Goal: Information Seeking & Learning: Learn about a topic

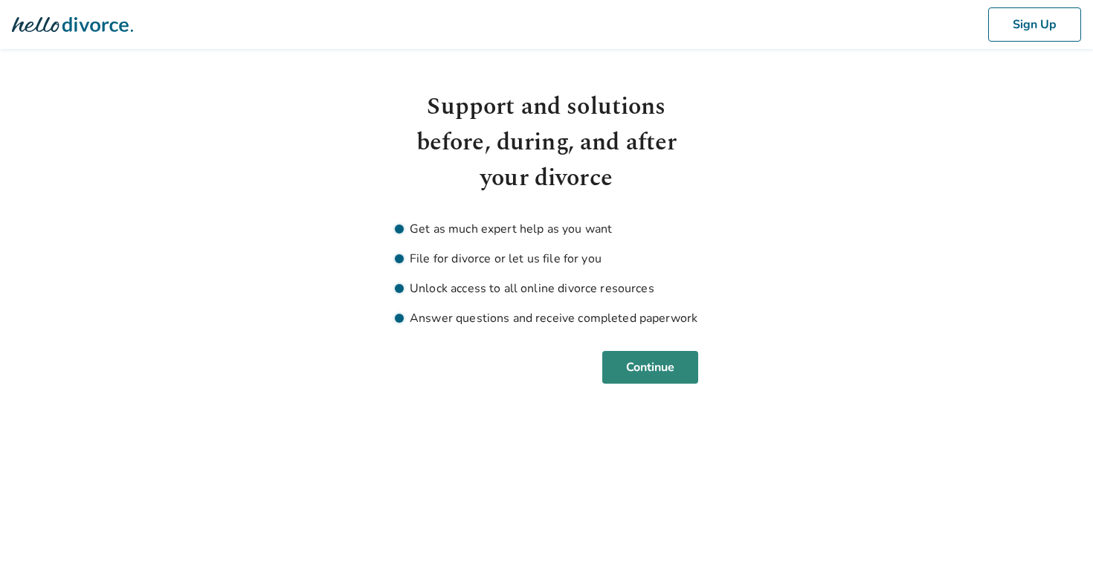
click at [637, 369] on button "Continue" at bounding box center [650, 367] width 96 height 33
click at [660, 368] on button "Continue" at bounding box center [650, 367] width 96 height 33
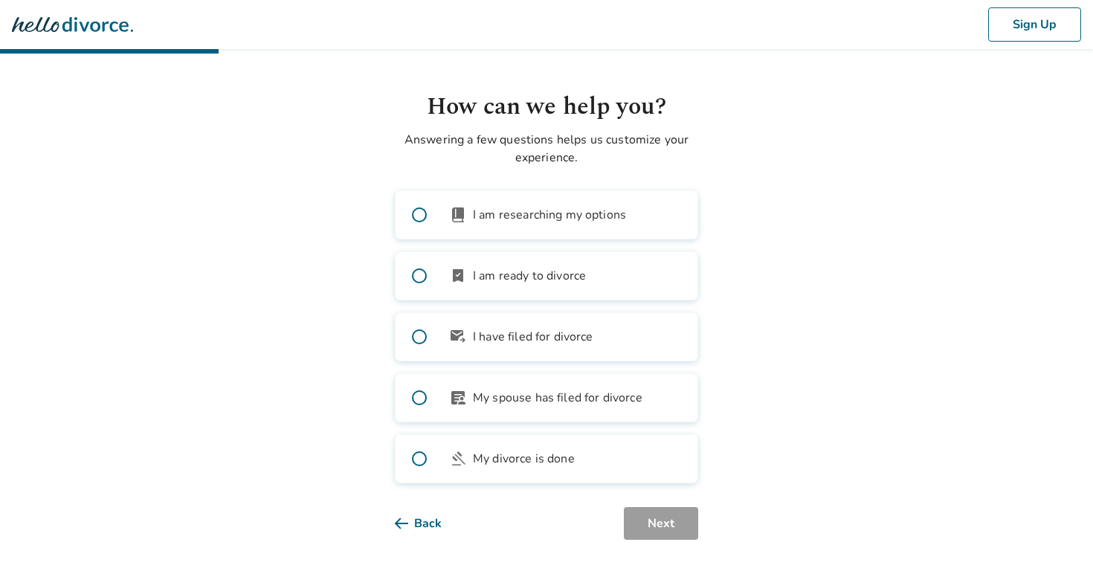
click at [419, 398] on span at bounding box center [419, 398] width 48 height 48
click at [420, 277] on span at bounding box center [419, 276] width 48 height 48
click at [670, 528] on button "Next" at bounding box center [661, 523] width 74 height 33
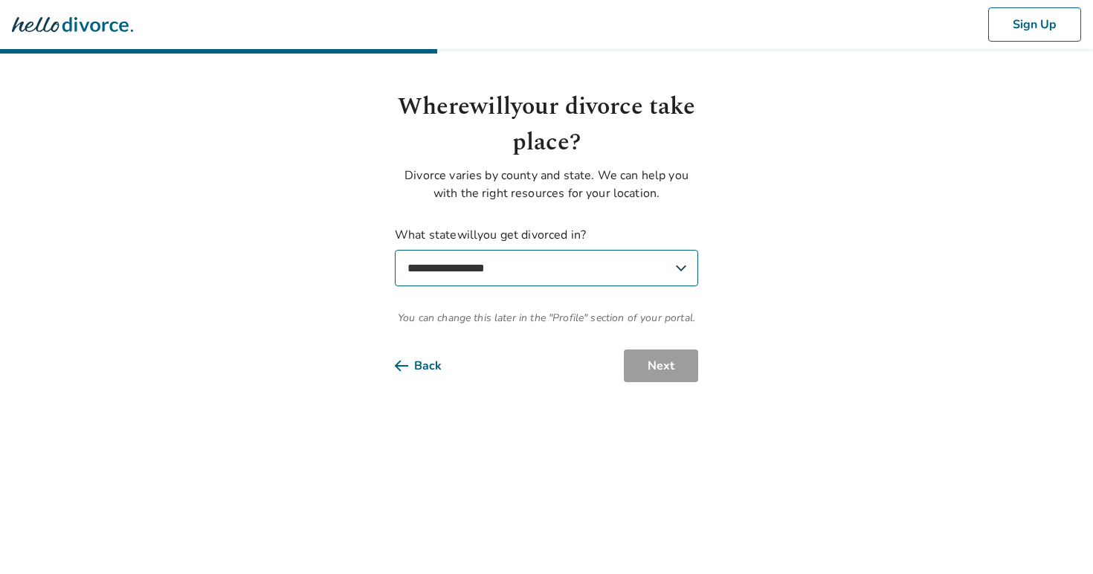
select select "**"
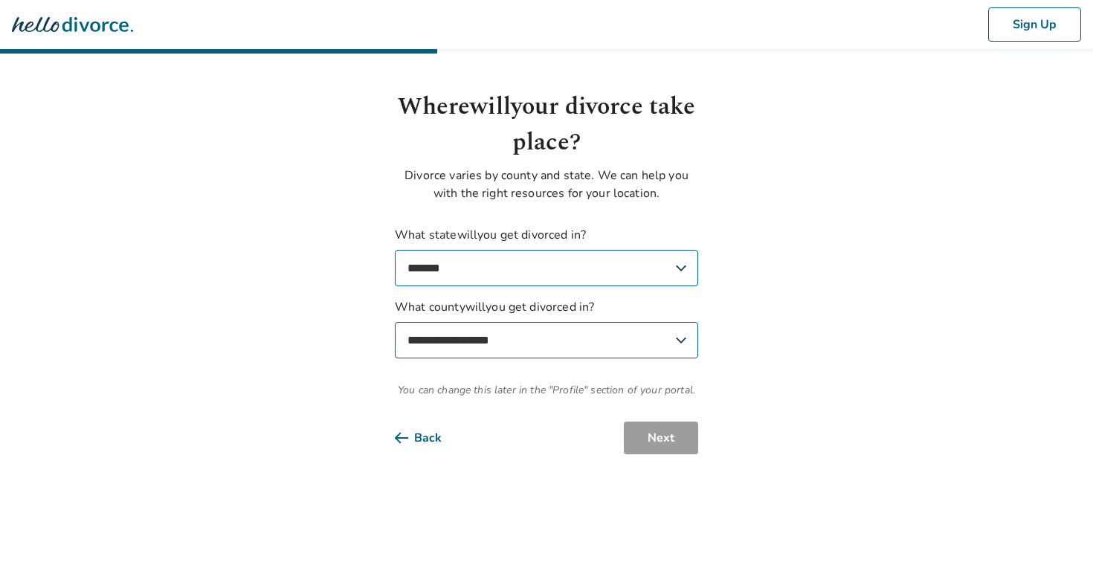
select select "**********"
click at [670, 435] on button "Next" at bounding box center [661, 438] width 74 height 33
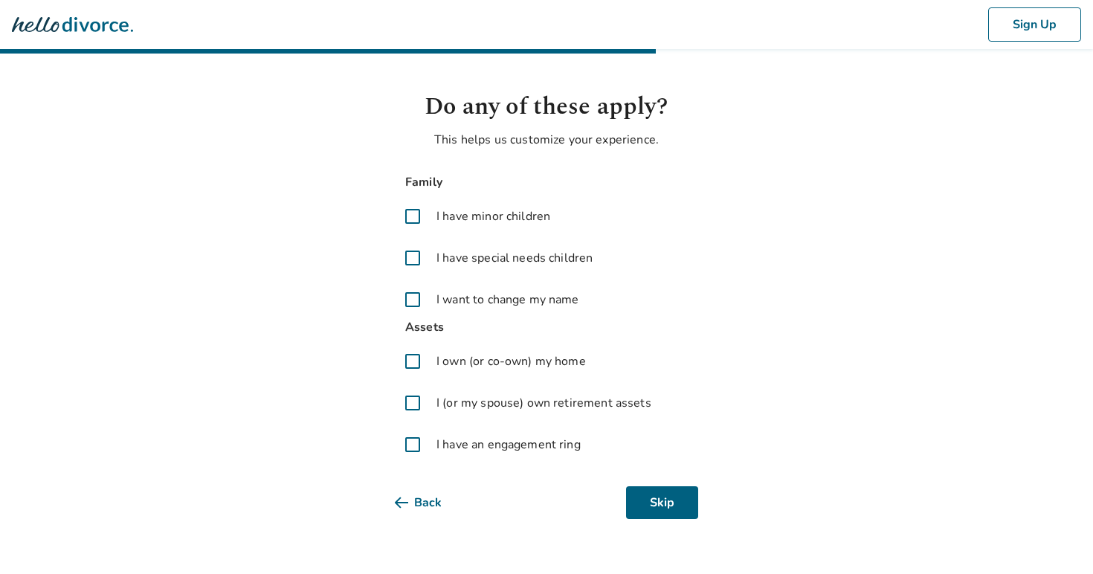
click at [410, 216] on span at bounding box center [413, 216] width 36 height 36
click at [418, 255] on span at bounding box center [413, 258] width 36 height 36
click at [411, 361] on span at bounding box center [413, 361] width 36 height 36
click at [409, 402] on span at bounding box center [413, 403] width 36 height 36
click at [408, 440] on span at bounding box center [413, 445] width 36 height 36
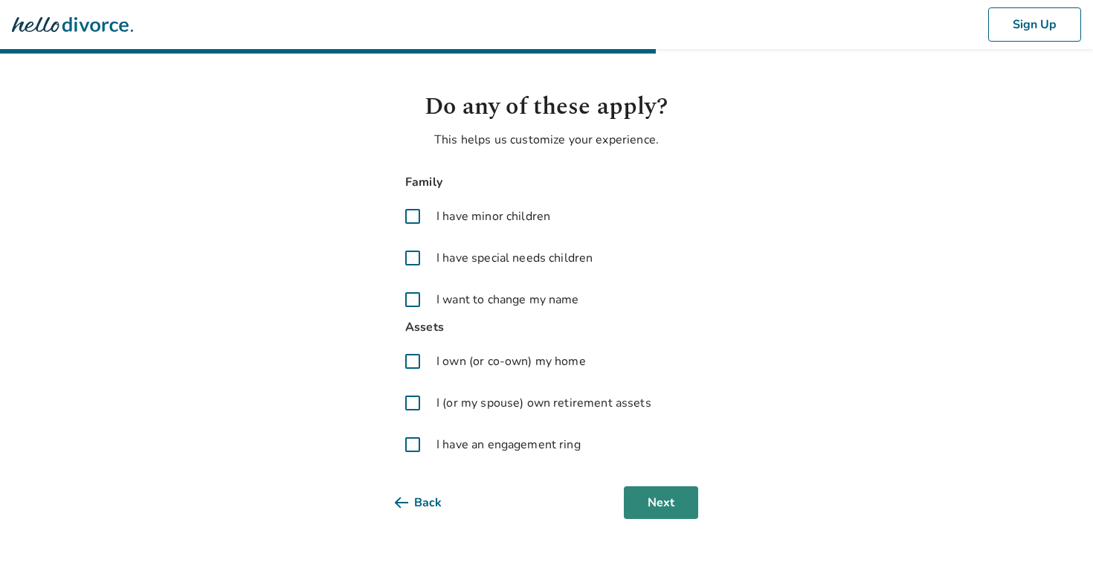
click at [660, 491] on button "Next" at bounding box center [661, 502] width 74 height 33
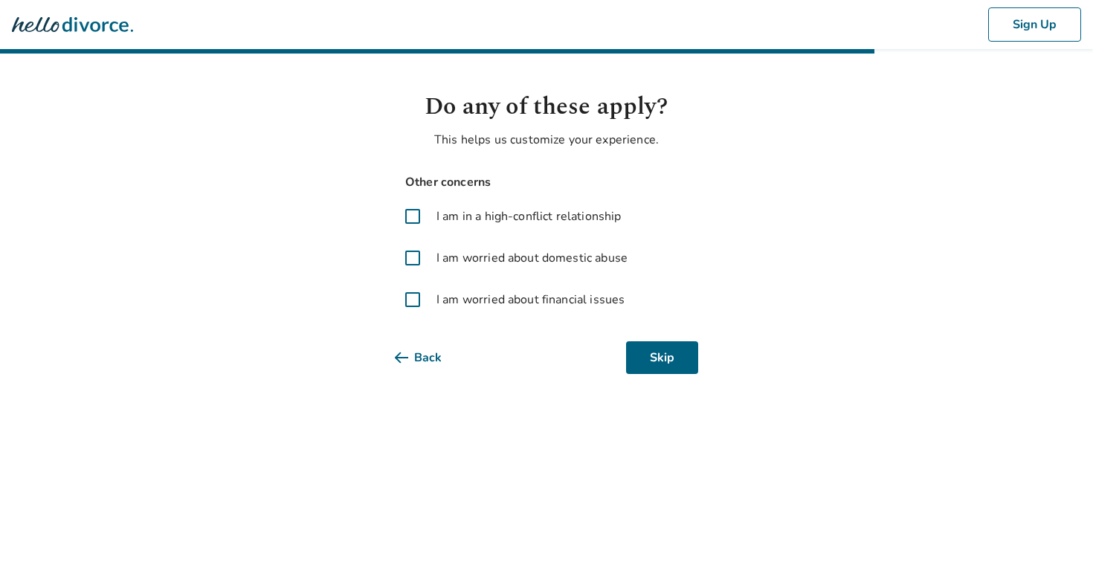
click at [406, 213] on span at bounding box center [413, 216] width 36 height 36
click at [407, 296] on span at bounding box center [413, 300] width 36 height 36
click at [657, 372] on button "Next" at bounding box center [661, 357] width 74 height 33
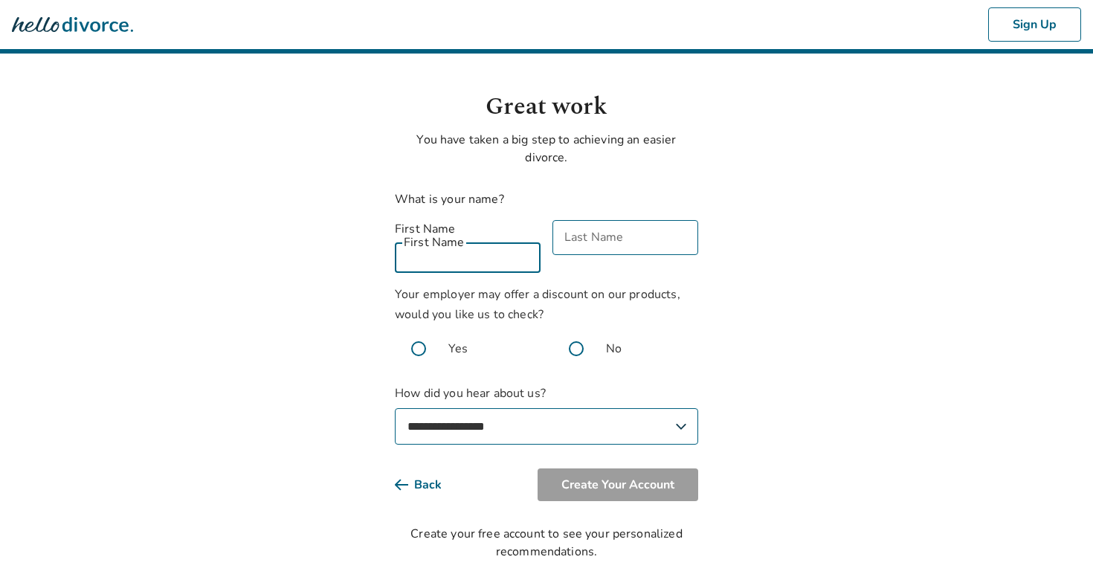
click at [469, 248] on input "First Name" at bounding box center [468, 255] width 146 height 35
type input "***"
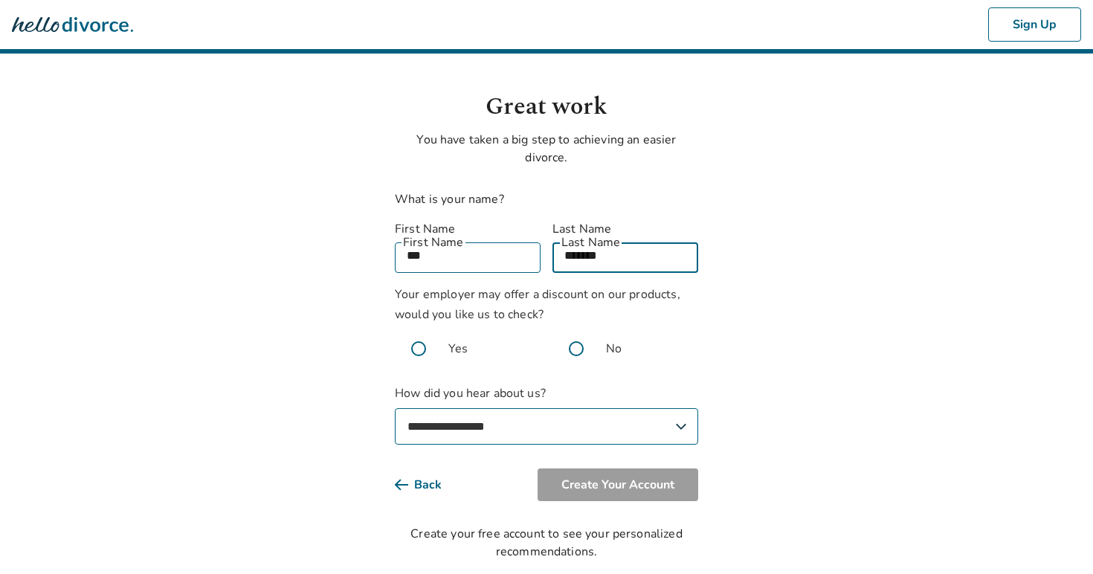
type input "*******"
click at [523, 325] on label "Yes" at bounding box center [468, 349] width 146 height 48
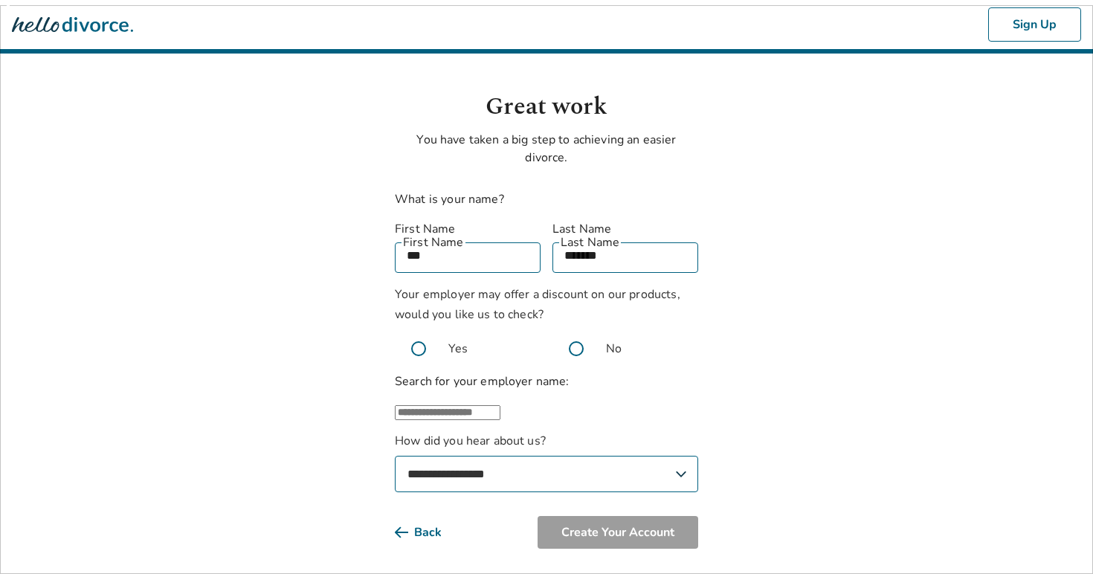
click at [578, 335] on span at bounding box center [576, 349] width 48 height 48
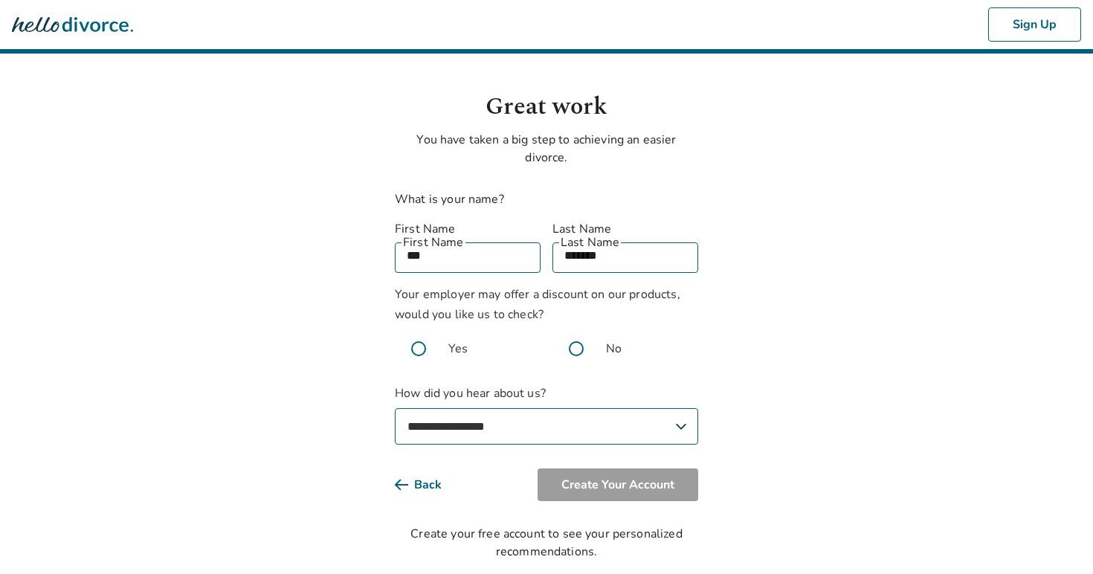
select select "**********"
click at [587, 468] on button "Create Your Account" at bounding box center [617, 484] width 161 height 33
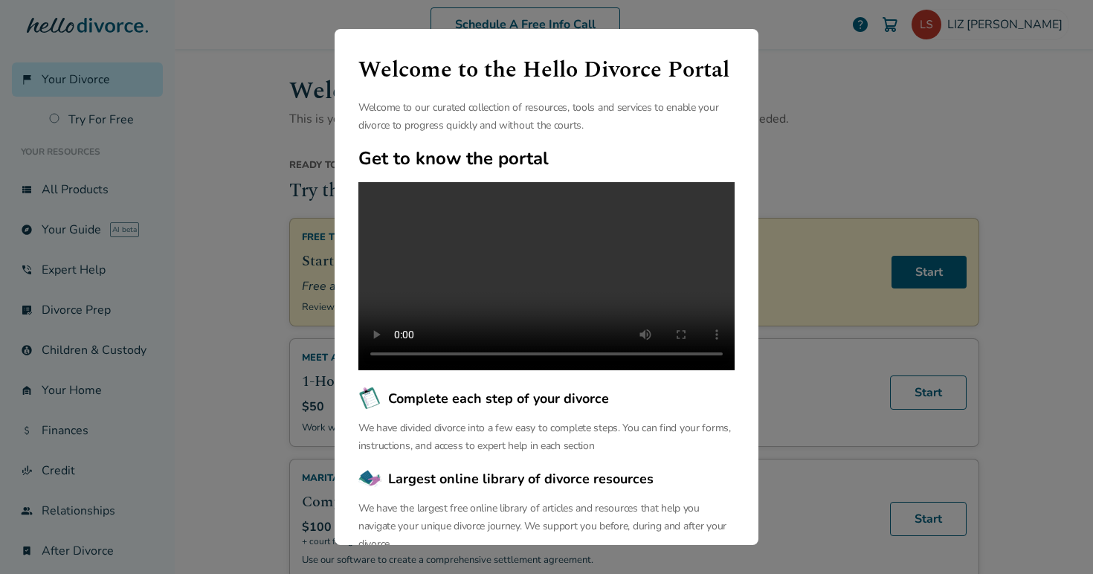
click at [792, 97] on div "Welcome to the Hello Divorce Portal Welcome to our curated collection of resour…" at bounding box center [546, 287] width 1093 height 574
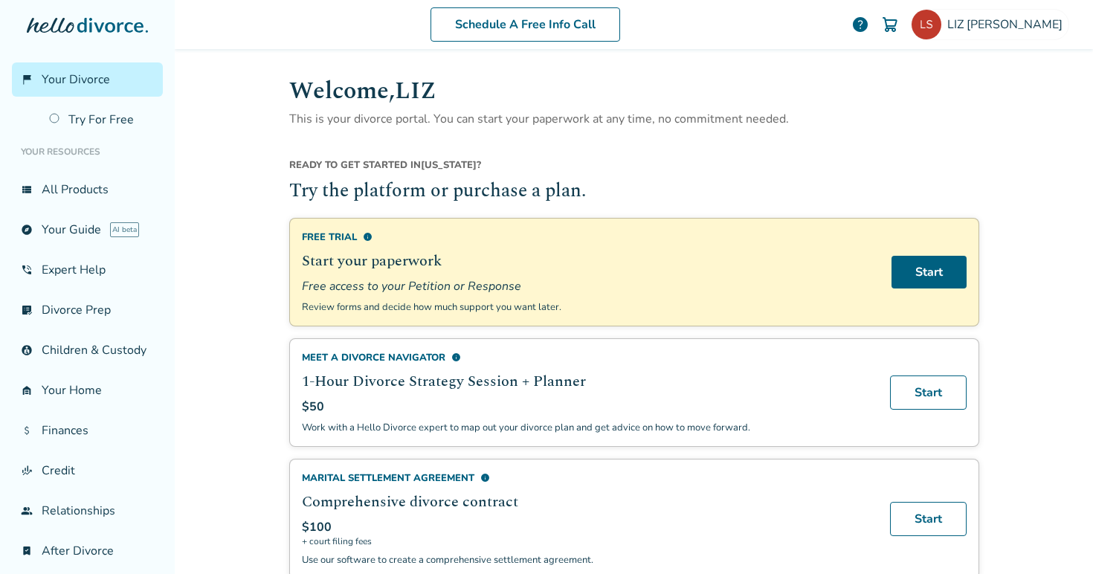
scroll to position [1, 0]
click at [106, 308] on link "list_alt_check Divorce Prep" at bounding box center [87, 310] width 151 height 34
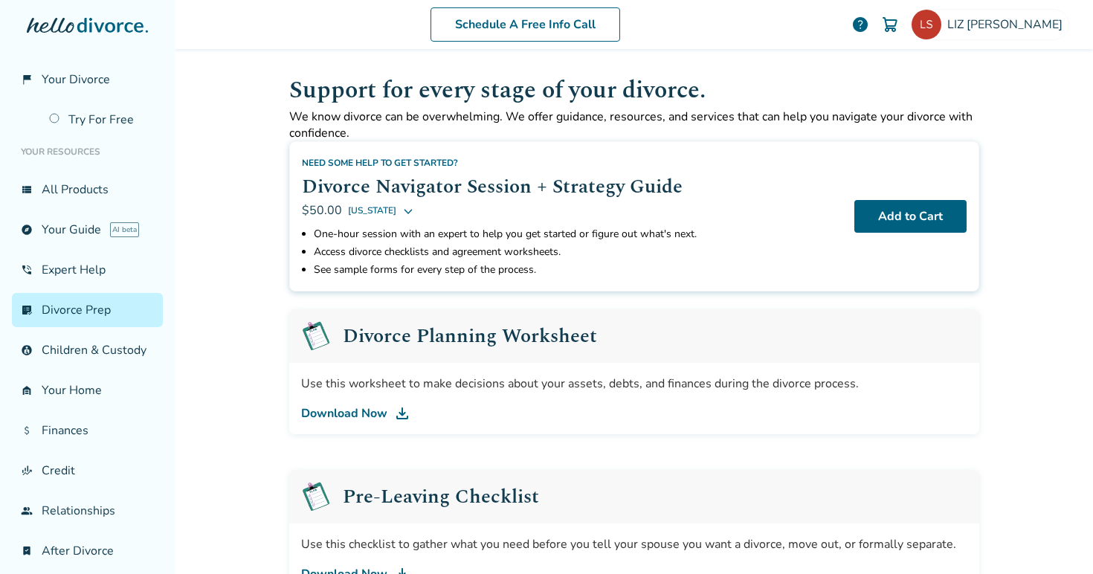
click at [332, 412] on link "Download Now" at bounding box center [634, 413] width 666 height 18
click at [47, 465] on link "finance_mode Credit" at bounding box center [87, 470] width 151 height 34
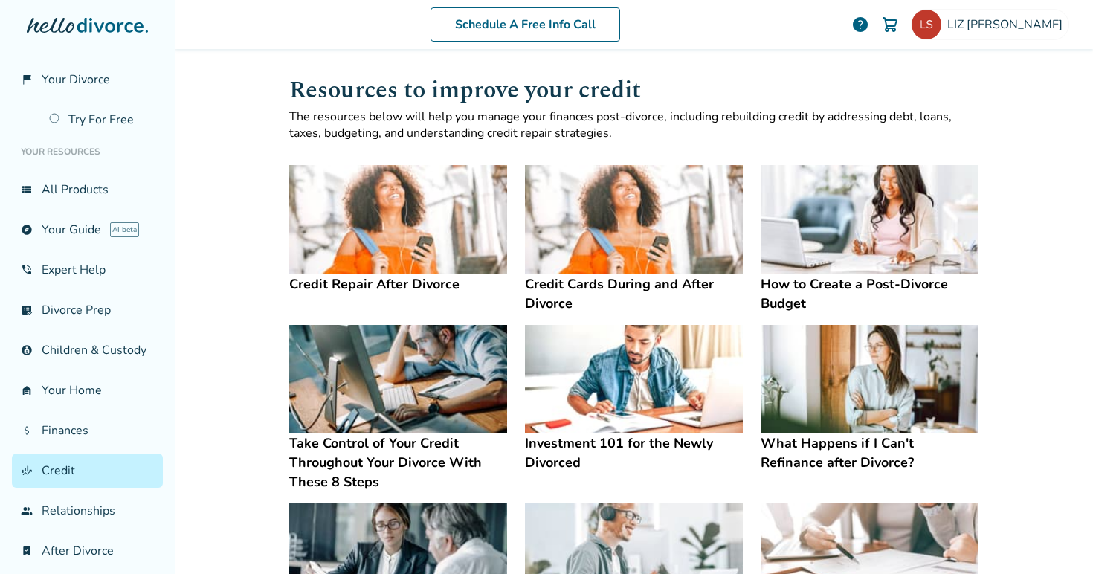
click at [792, 288] on h4 "How to Create a Post-Divorce Budget" at bounding box center [870, 293] width 218 height 39
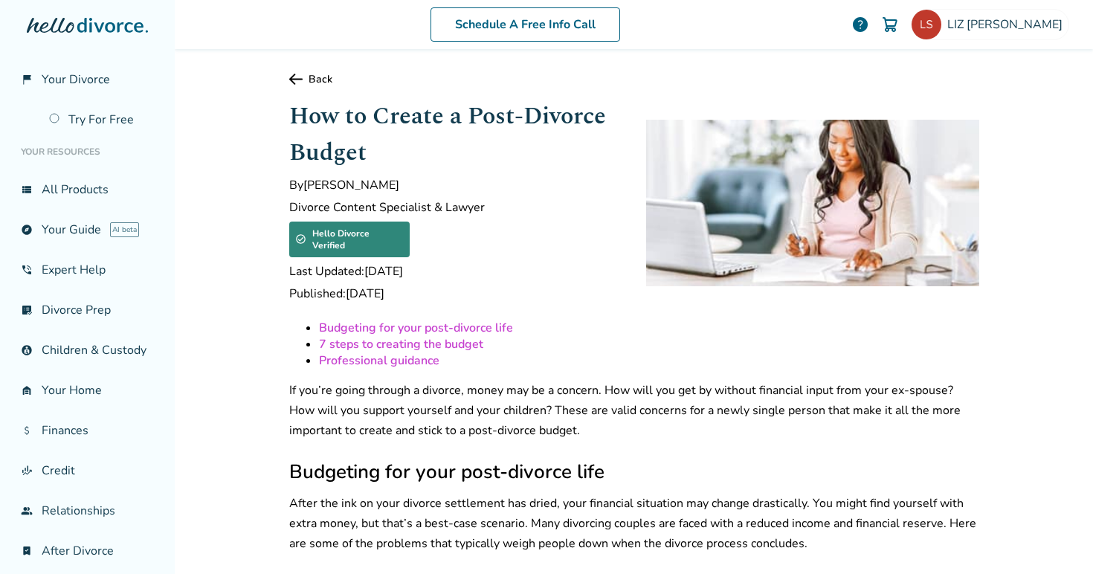
click at [462, 336] on link "7 steps to creating the budget" at bounding box center [401, 344] width 164 height 16
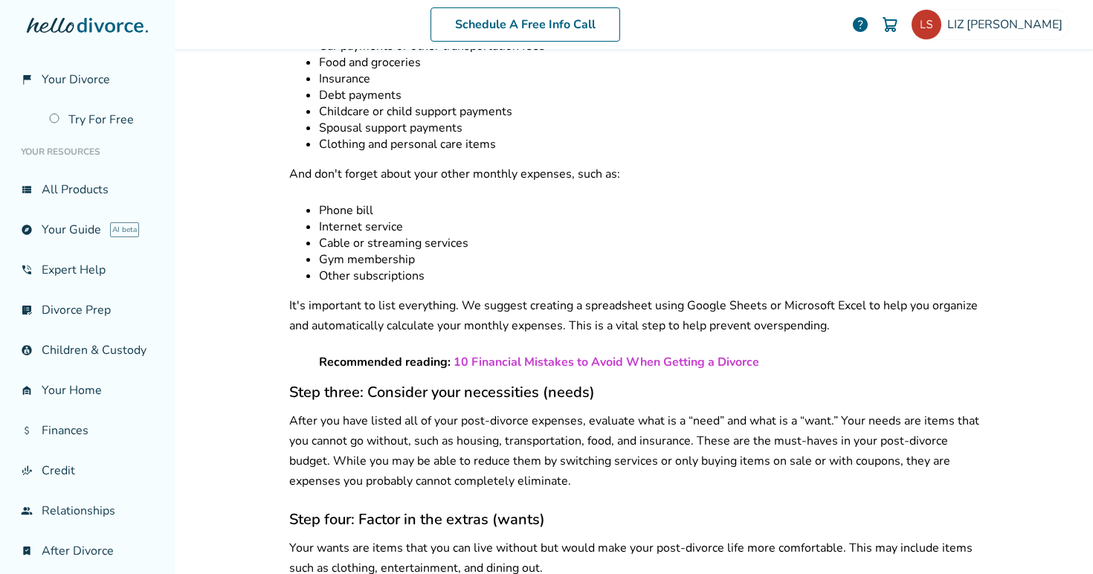
scroll to position [1146, 0]
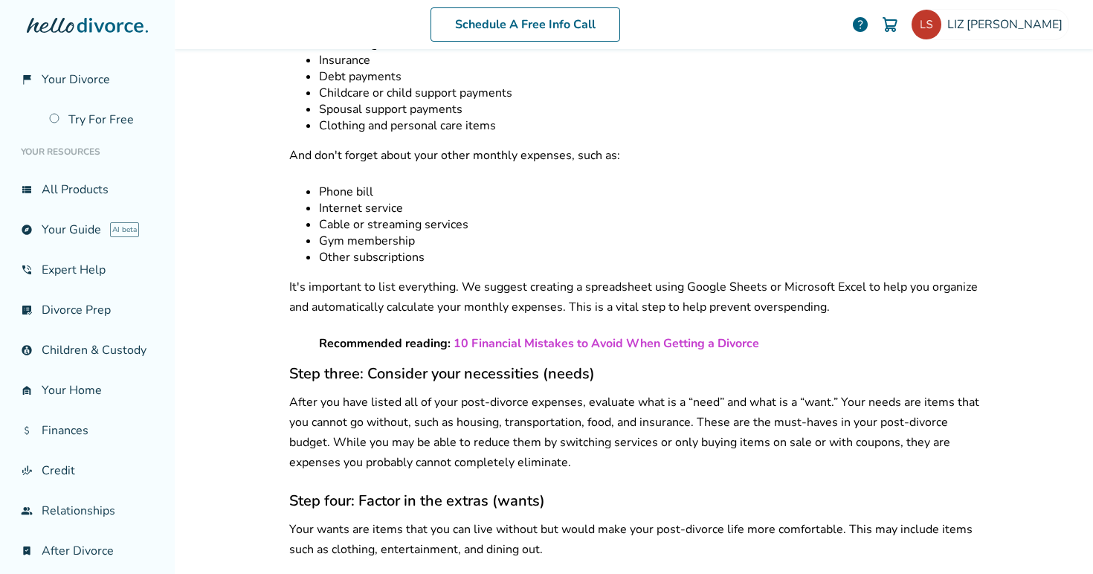
click at [460, 335] on link "10 Financial Mistakes to Avoid When Getting a Divorce" at bounding box center [606, 343] width 306 height 16
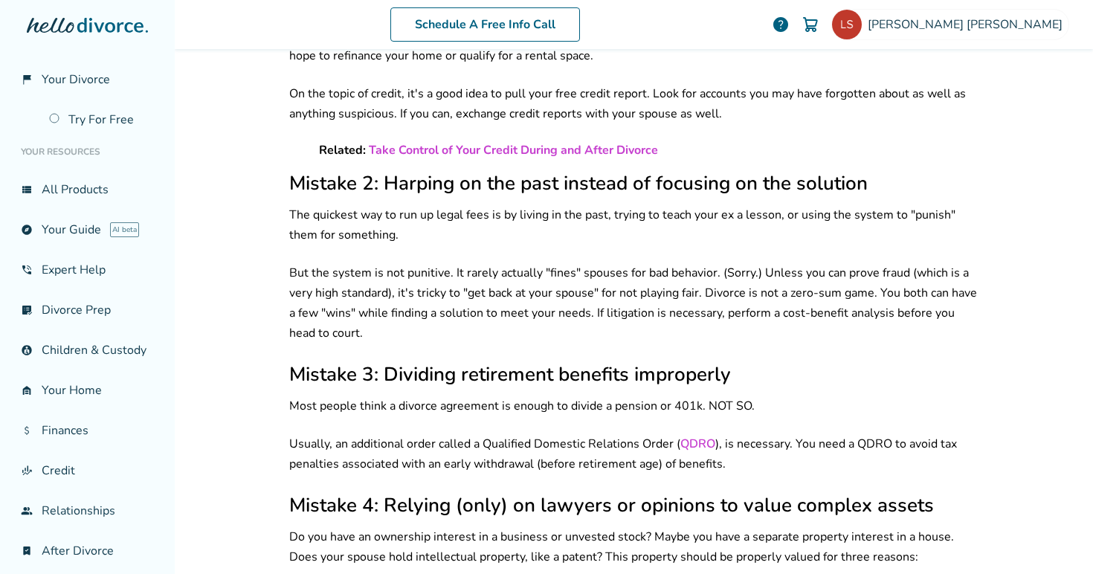
scroll to position [484, 0]
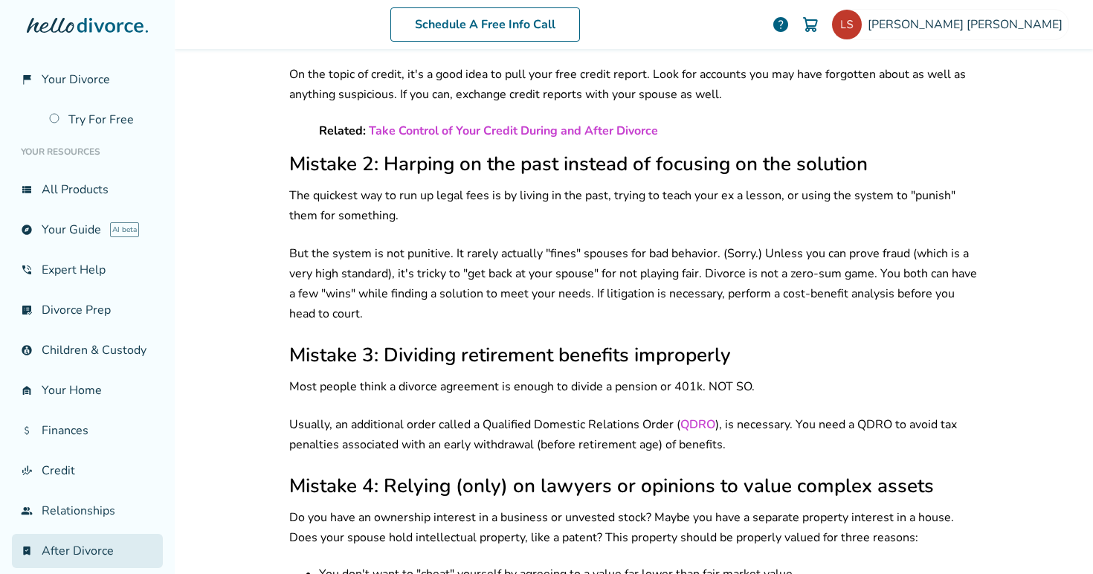
click at [45, 543] on link "bookmark_check After Divorce" at bounding box center [87, 551] width 151 height 34
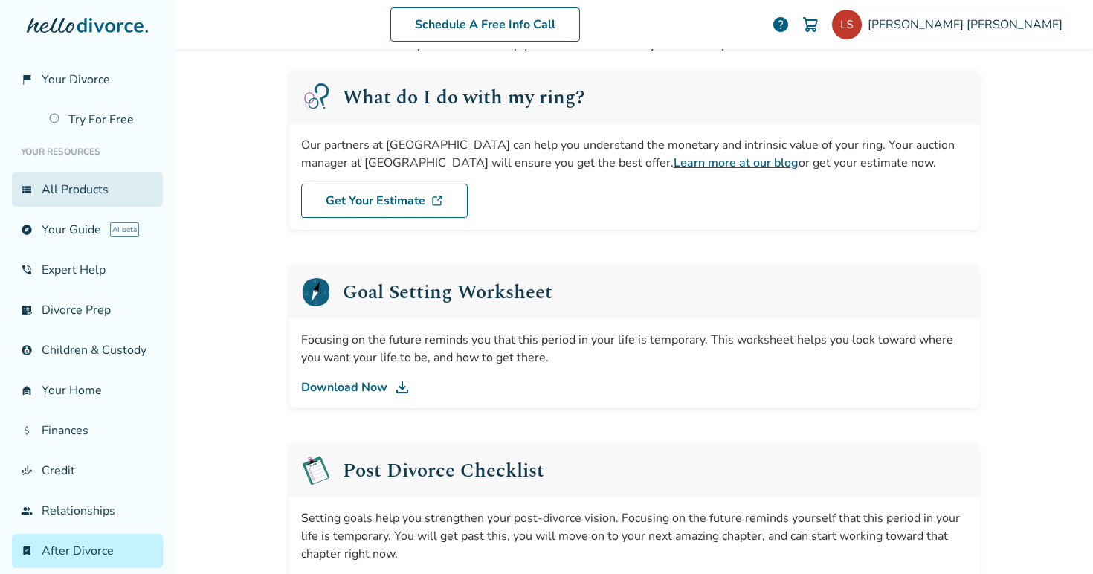
click at [68, 193] on link "view_list All Products" at bounding box center [87, 189] width 151 height 34
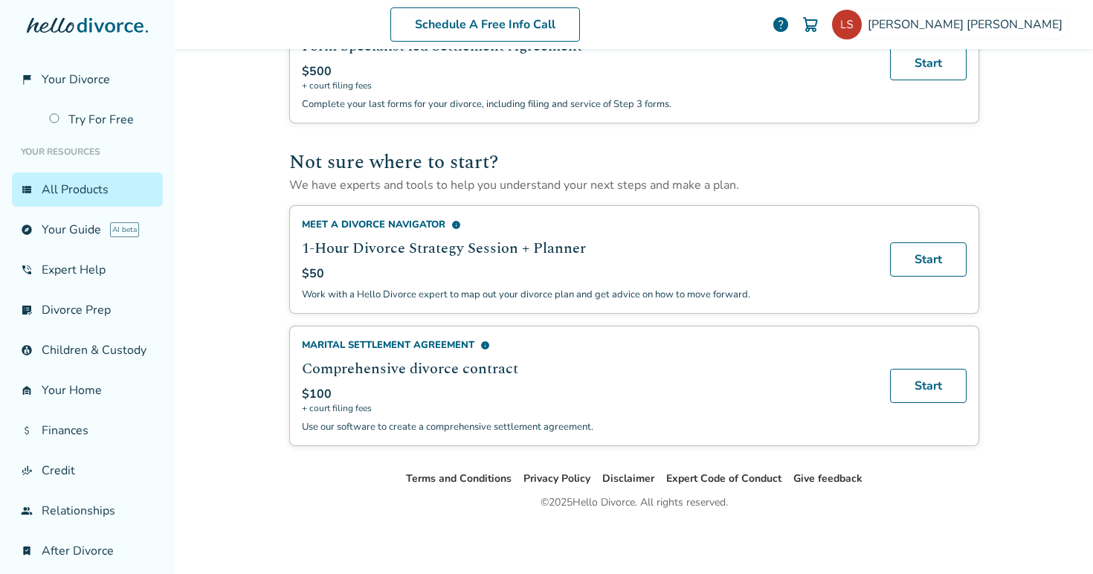
scroll to position [914, 0]
click at [98, 236] on link "explore Your Guide AI beta" at bounding box center [87, 230] width 151 height 34
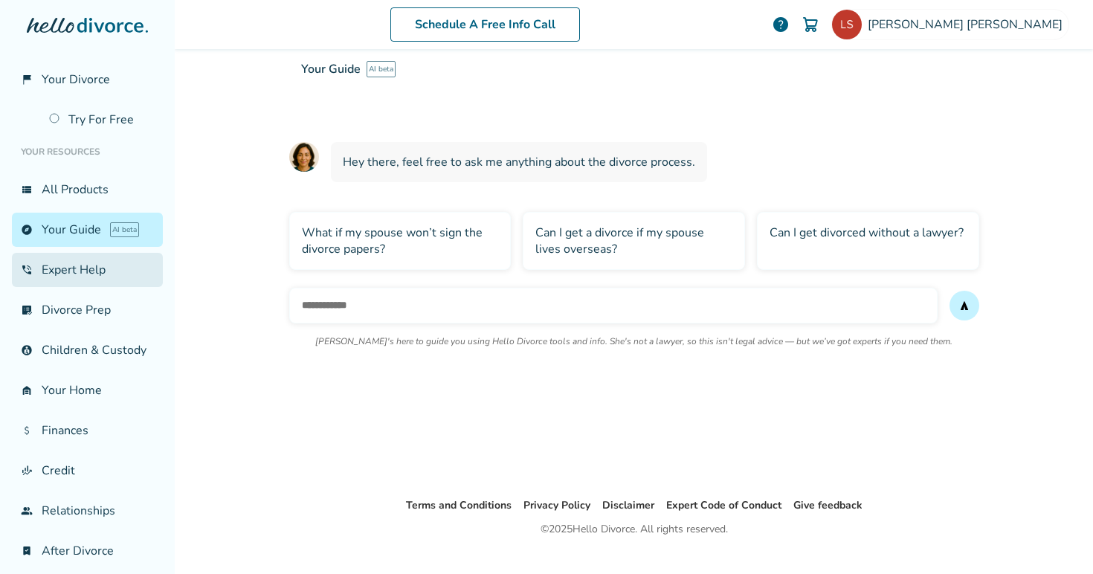
click at [85, 278] on link "phone_in_talk Expert Help" at bounding box center [87, 270] width 151 height 34
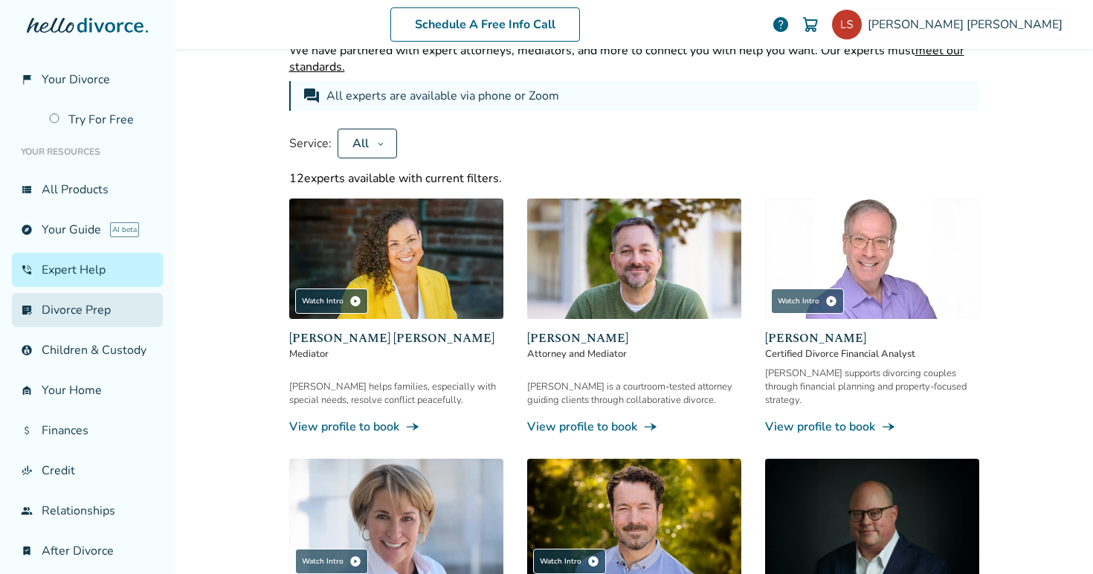
click at [78, 310] on link "list_alt_check Divorce Prep" at bounding box center [87, 310] width 151 height 34
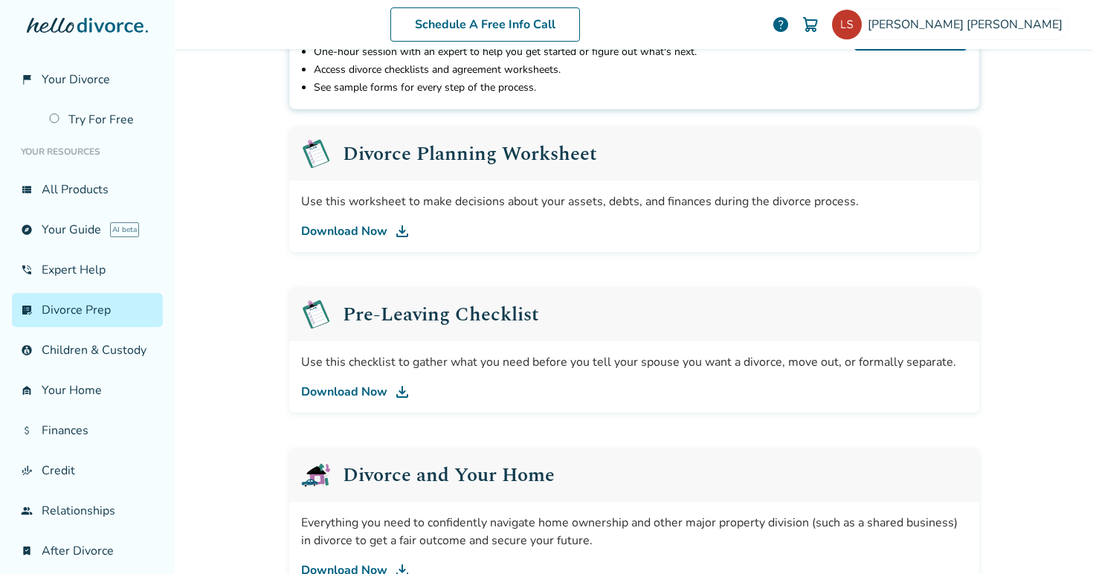
scroll to position [237, 0]
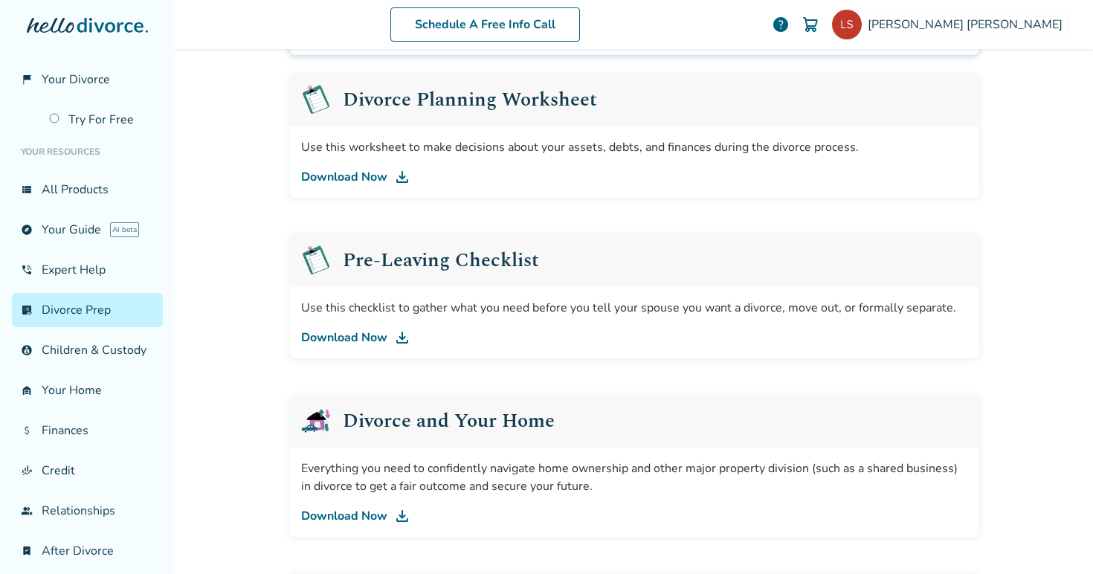
click at [360, 338] on link "Download Now" at bounding box center [634, 338] width 666 height 18
click at [92, 343] on link "account_child Children & Custody" at bounding box center [87, 350] width 151 height 34
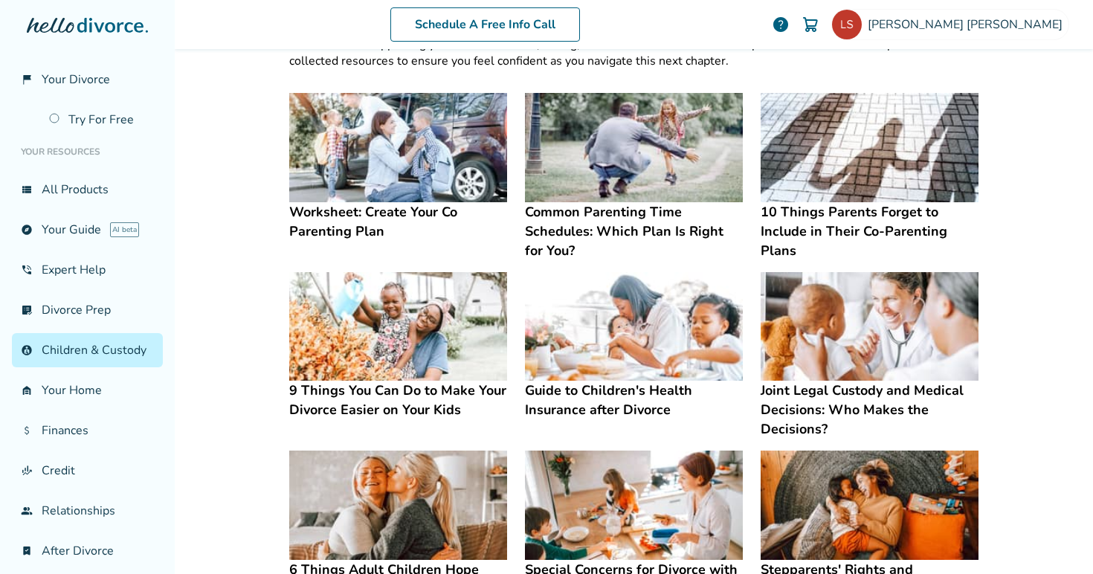
click at [307, 398] on h4 "9 Things You Can Do to Make Your Divorce Easier on Your Kids" at bounding box center [398, 400] width 218 height 39
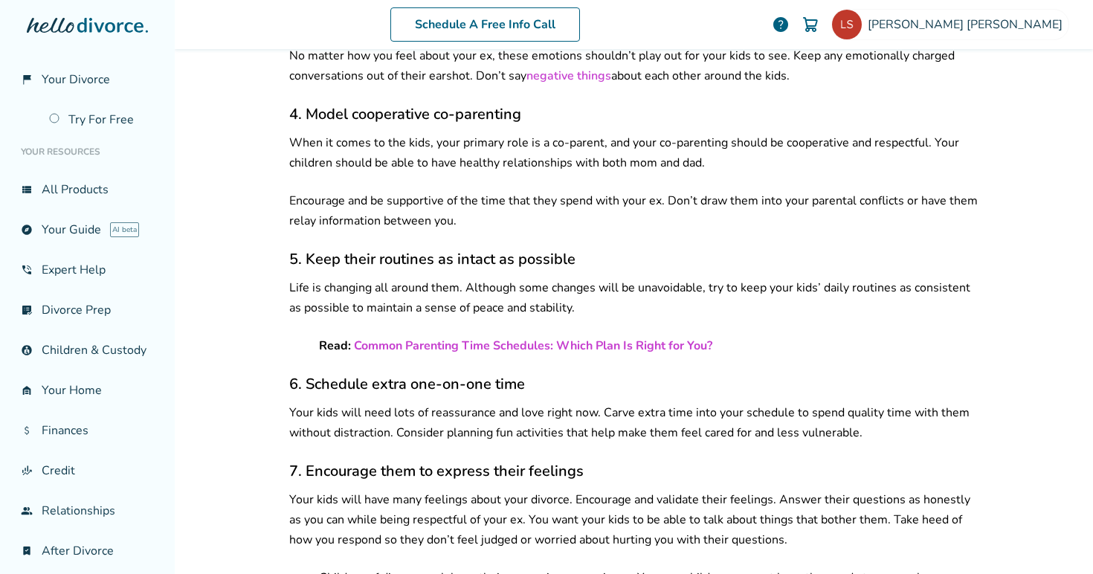
scroll to position [940, 0]
click at [380, 337] on link "Common Parenting Time Schedules: Which Plan Is Right for You?" at bounding box center [533, 345] width 358 height 16
click at [91, 229] on link "explore Your Guide AI beta" at bounding box center [87, 230] width 151 height 34
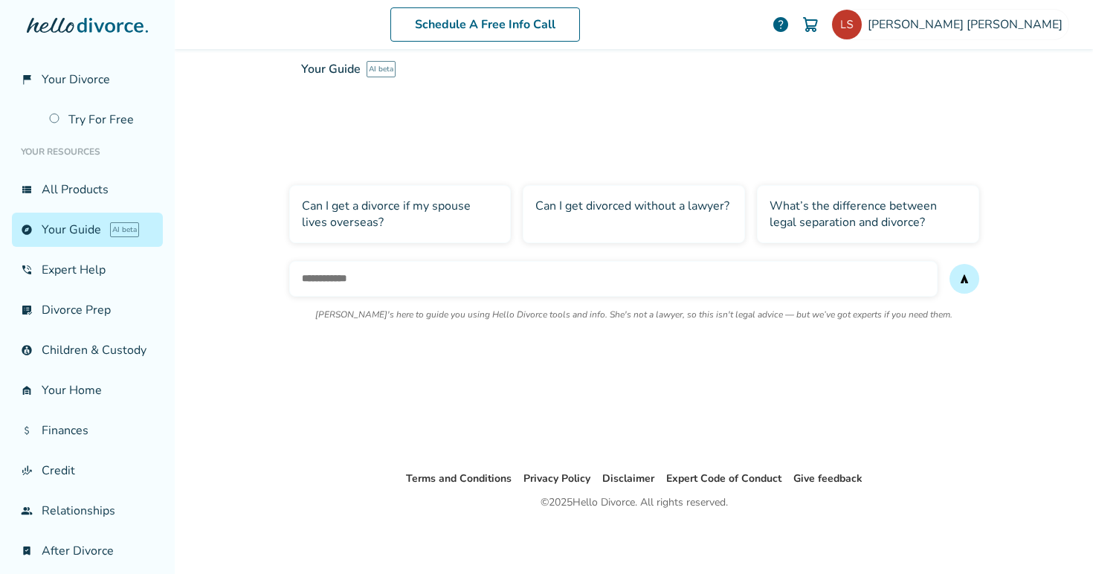
scroll to position [73, 0]
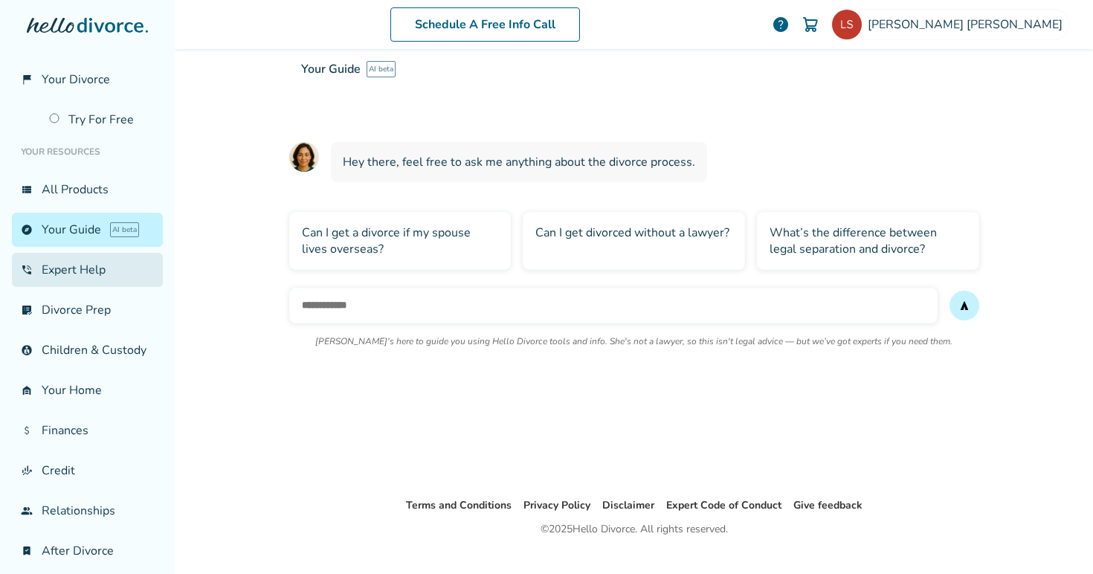
click at [83, 275] on link "phone_in_talk Expert Help" at bounding box center [87, 270] width 151 height 34
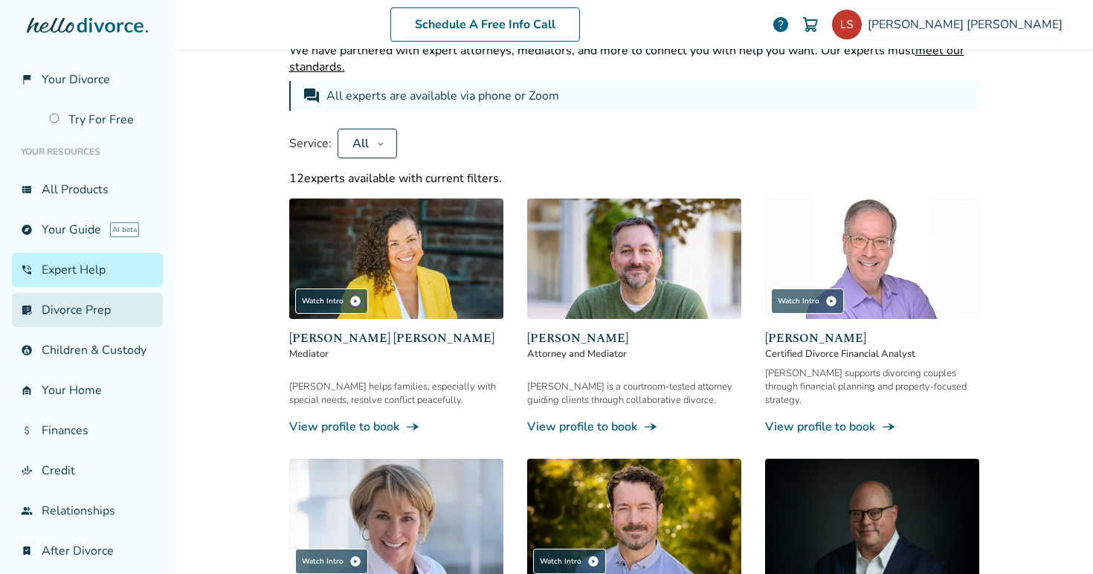
click at [76, 311] on link "list_alt_check Divorce Prep" at bounding box center [87, 310] width 151 height 34
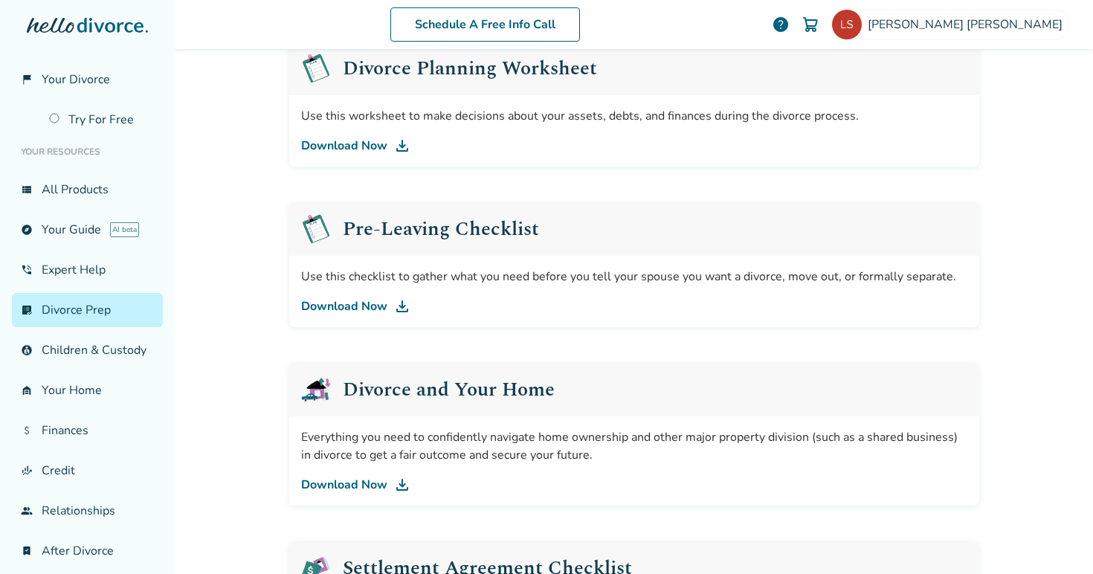
scroll to position [406, 0]
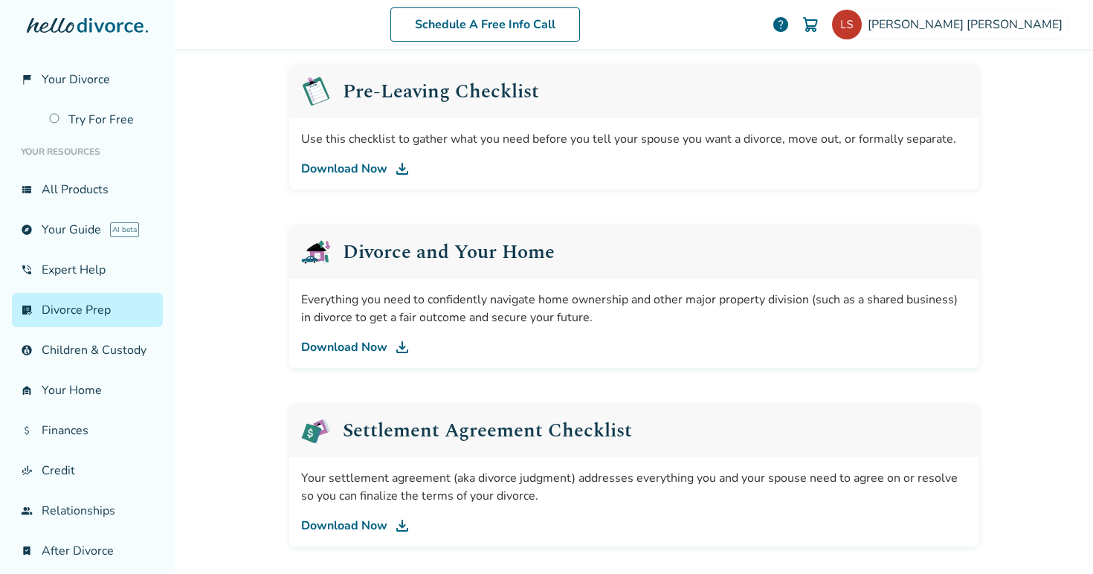
click at [363, 359] on div "Everything you need to confidently navigate home ownership and other major prop…" at bounding box center [634, 323] width 690 height 89
click at [358, 346] on link "Download Now" at bounding box center [634, 347] width 666 height 18
